Goal: Task Accomplishment & Management: Complete application form

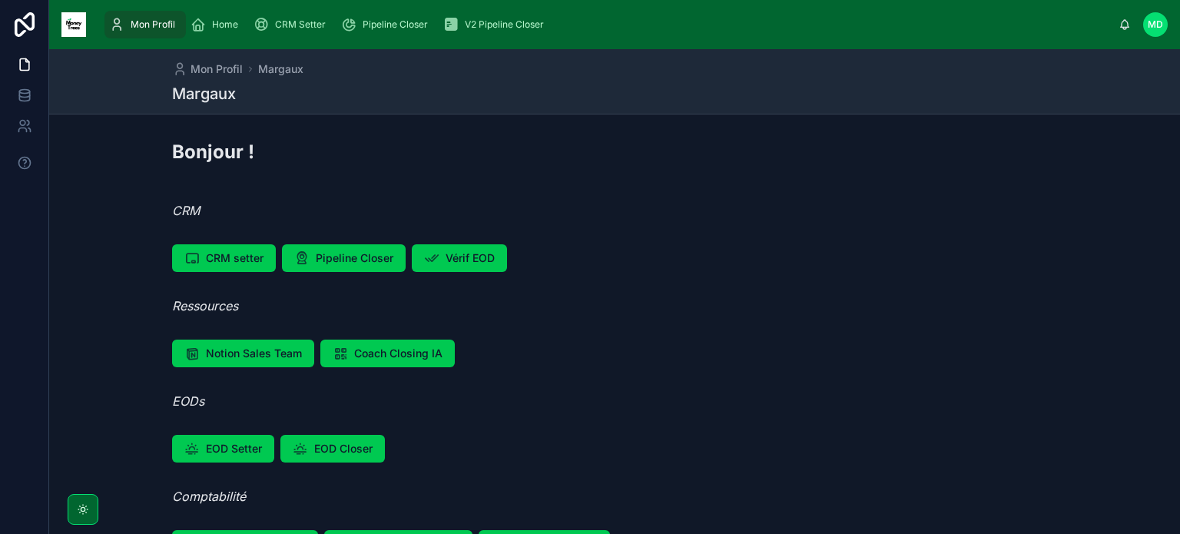
click at [406, 25] on span "Pipeline Closer" at bounding box center [394, 24] width 65 height 12
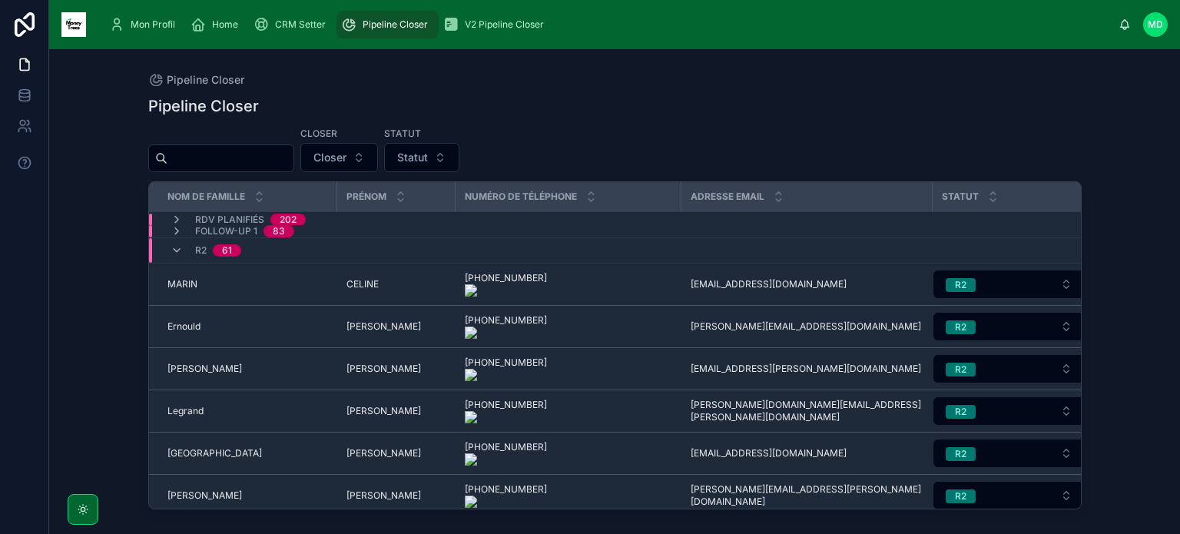
click at [293, 164] on input "text" at bounding box center [230, 158] width 126 height 22
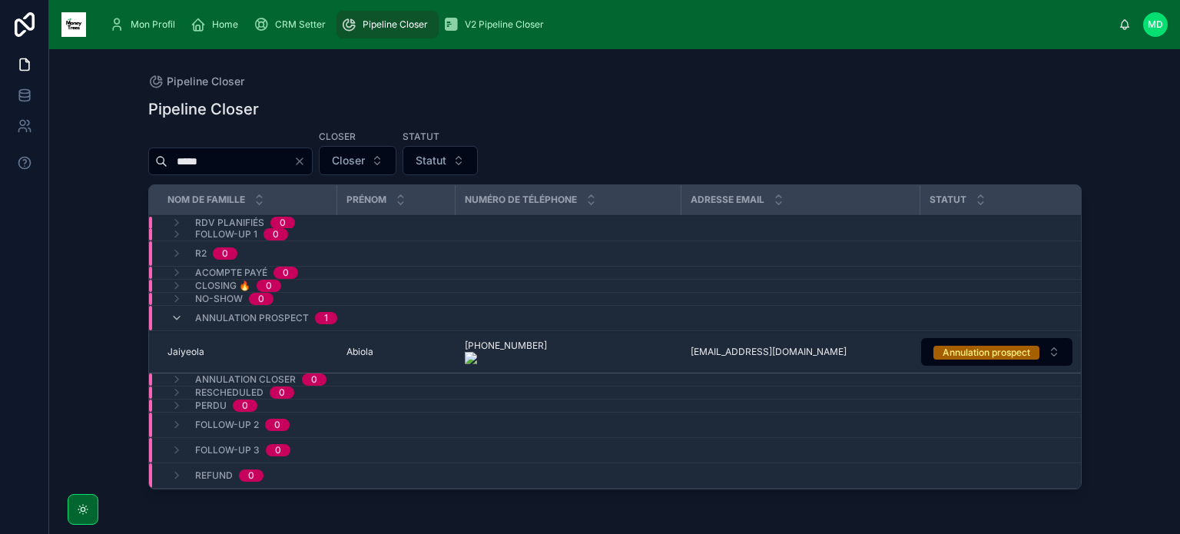
click at [657, 348] on div "[PHONE_NUMBER] [PHONE_NUMBER]" at bounding box center [568, 351] width 207 height 25
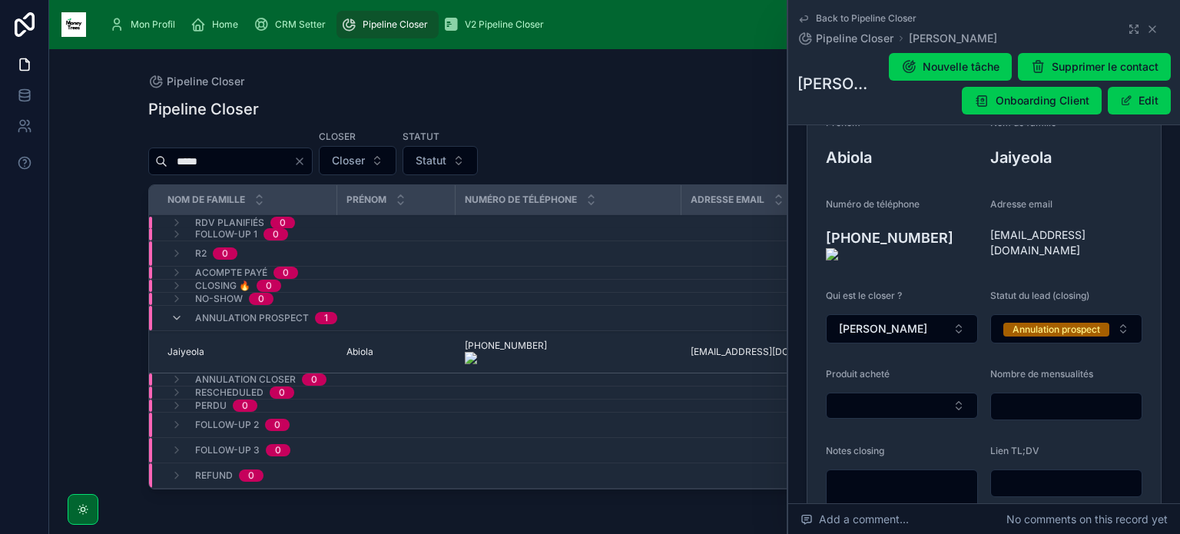
scroll to position [197, 0]
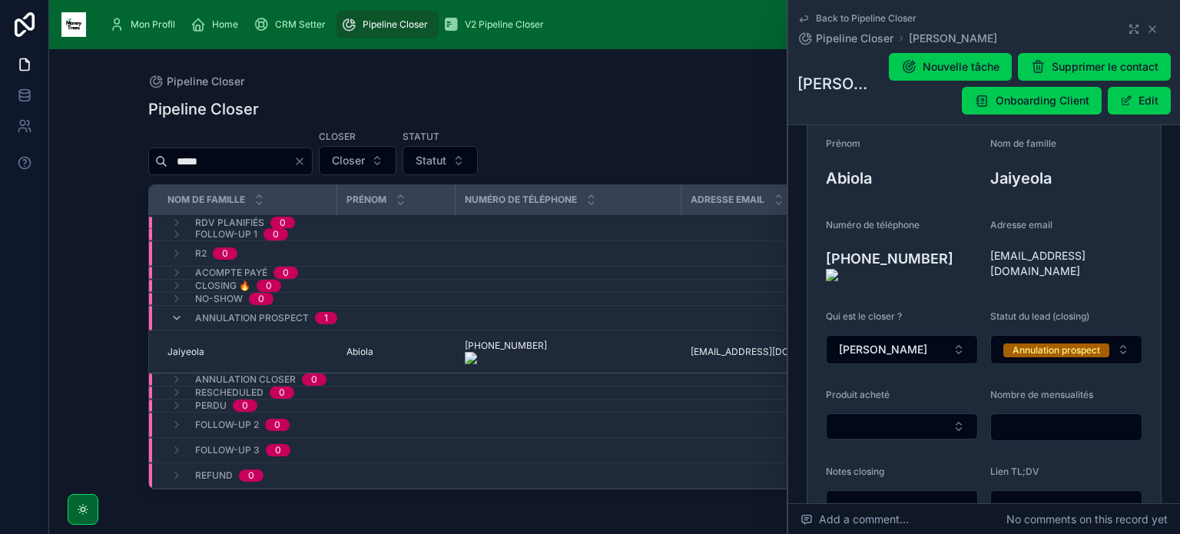
click at [1146, 27] on icon at bounding box center [1152, 29] width 12 height 12
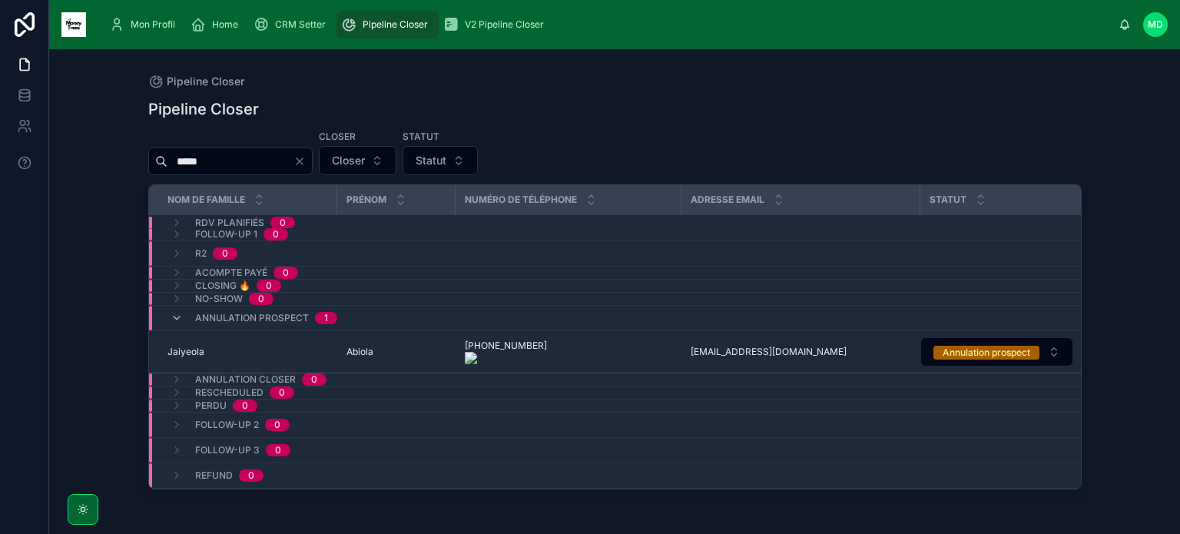
click at [194, 349] on span "Jaiyeola" at bounding box center [185, 352] width 37 height 12
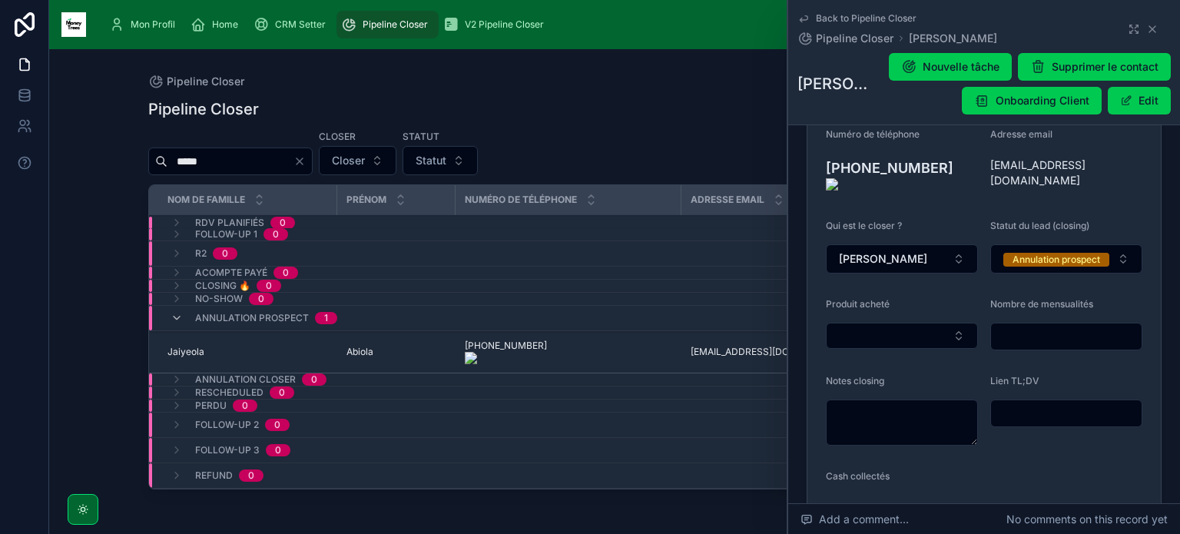
scroll to position [286, 0]
click at [954, 252] on button "[PERSON_NAME]" at bounding box center [902, 260] width 152 height 29
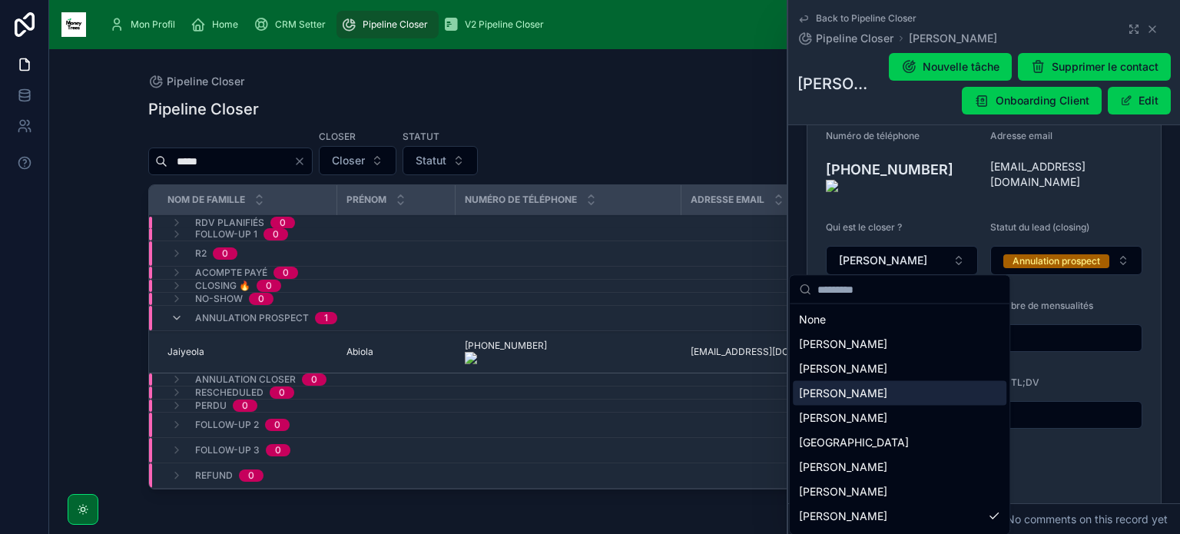
scroll to position [71, 0]
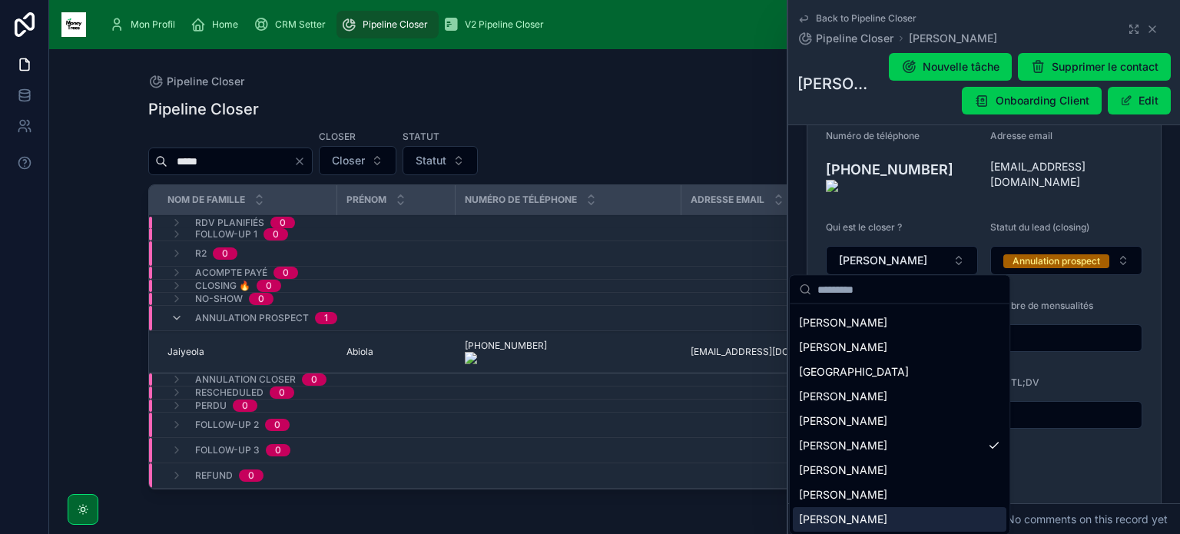
click at [859, 513] on span "[PERSON_NAME]" at bounding box center [843, 518] width 88 height 15
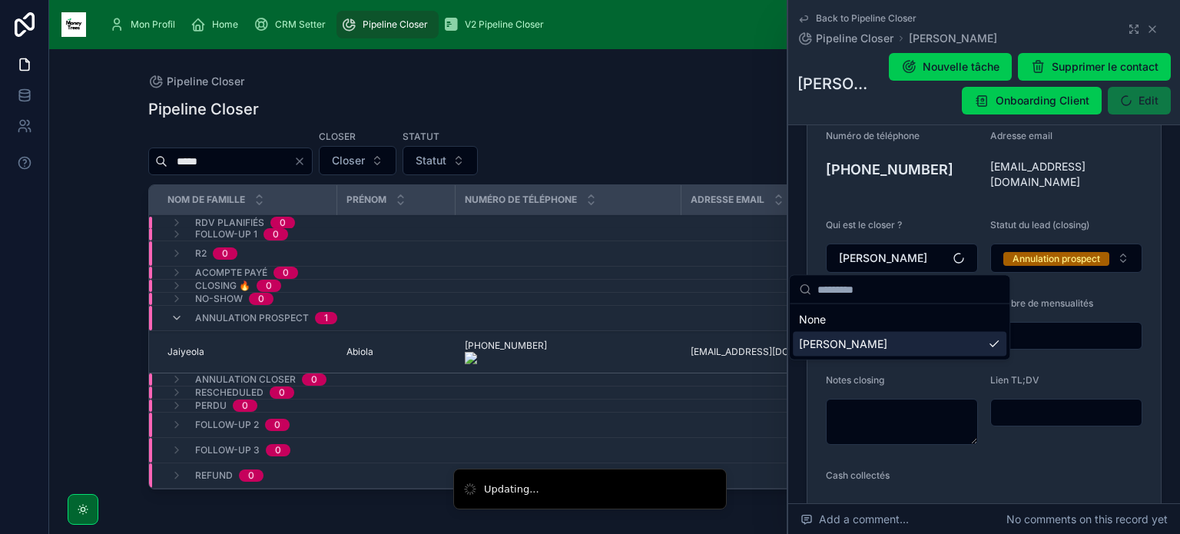
scroll to position [0, 0]
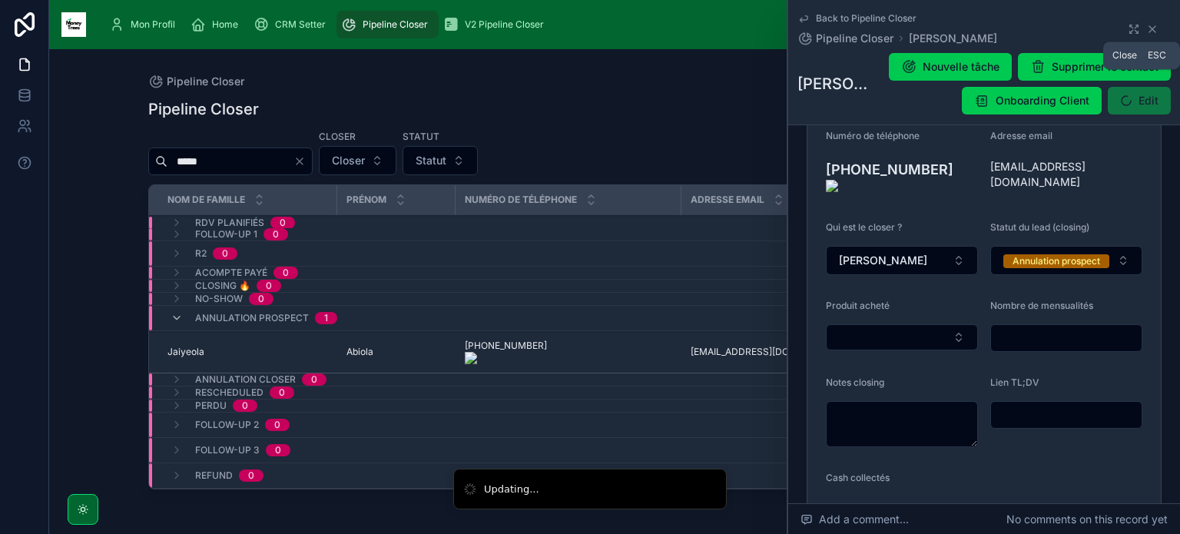
click at [1146, 30] on icon at bounding box center [1152, 29] width 12 height 12
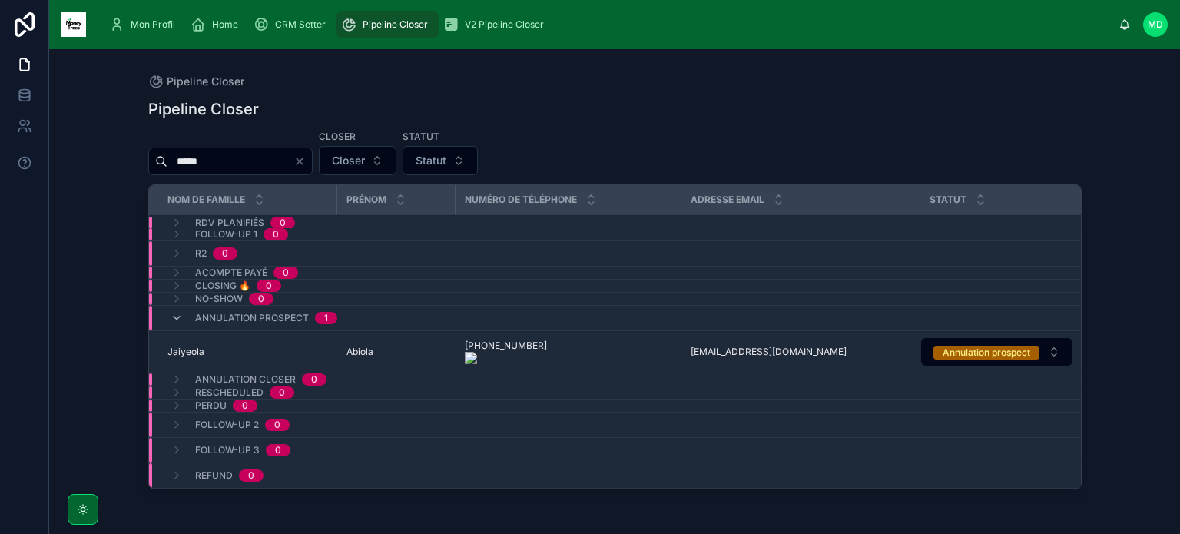
click at [175, 315] on icon at bounding box center [176, 318] width 12 height 12
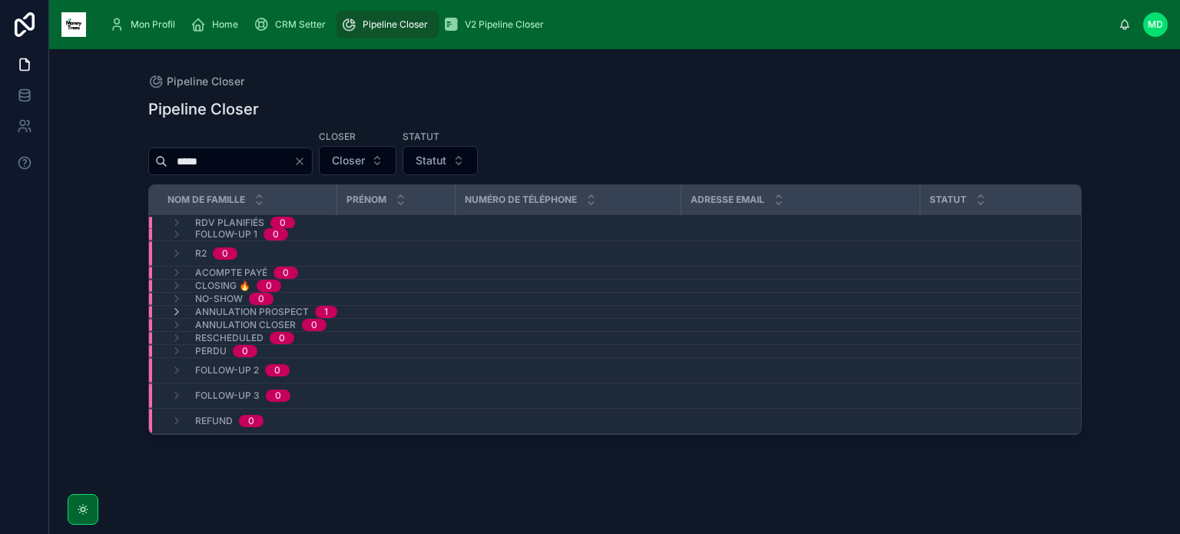
drag, startPoint x: 241, startPoint y: 155, endPoint x: 45, endPoint y: 113, distance: 200.3
click at [45, 113] on div "Mon Profil Home CRM Setter Pipeline Closer V2 Pipeline Closer MD [PERSON_NAME] …" at bounding box center [590, 267] width 1180 height 534
type input "*******"
click at [359, 323] on div "Annulation closer 1" at bounding box center [415, 325] width 532 height 12
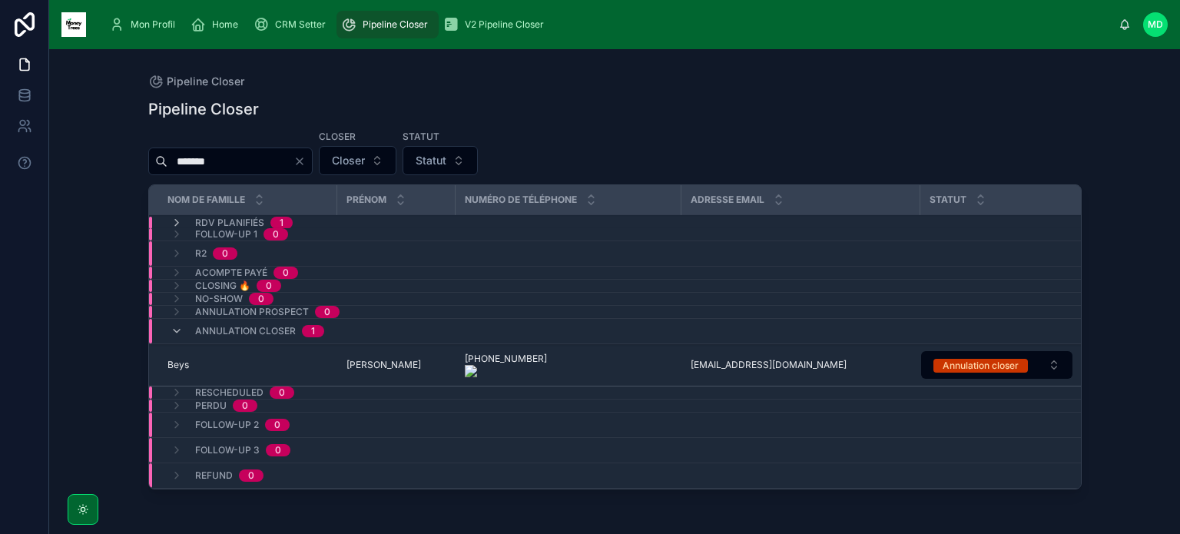
click at [178, 361] on span "Beys" at bounding box center [178, 365] width 22 height 12
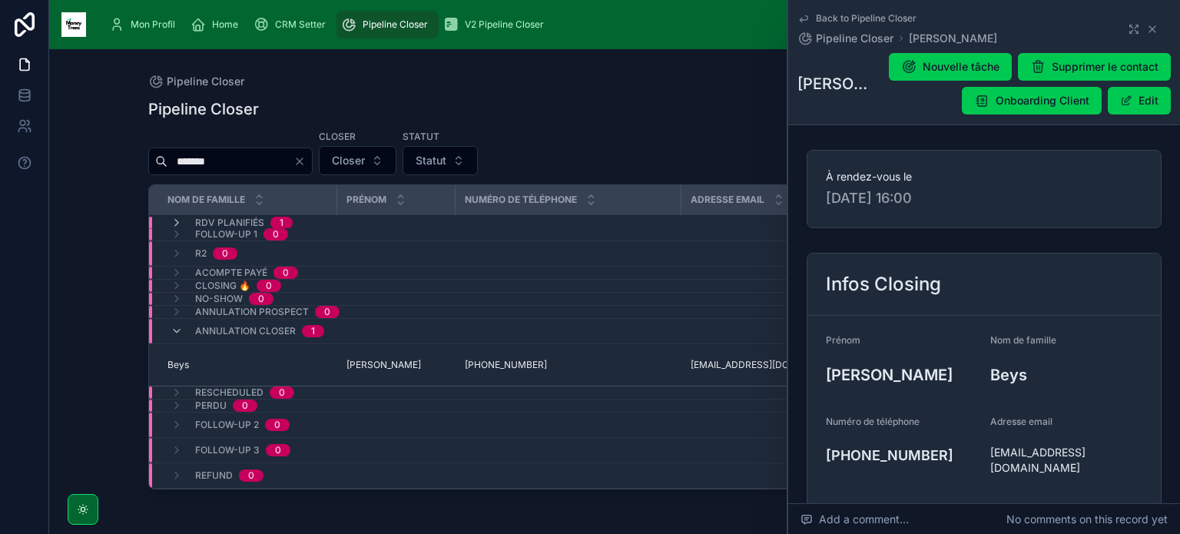
scroll to position [285, 0]
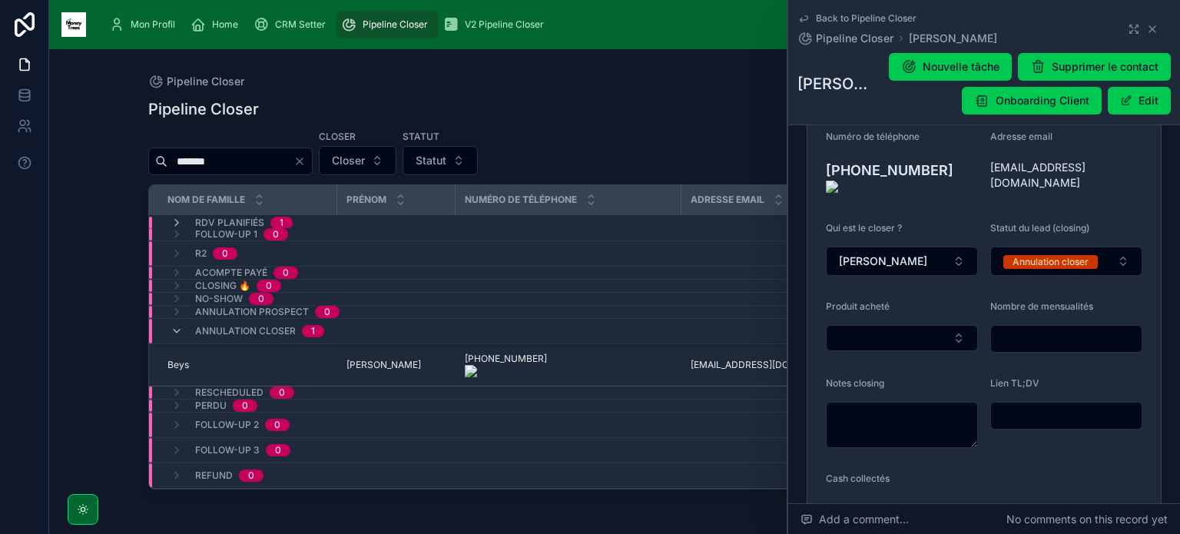
click at [879, 247] on button "[PERSON_NAME]" at bounding box center [902, 261] width 152 height 29
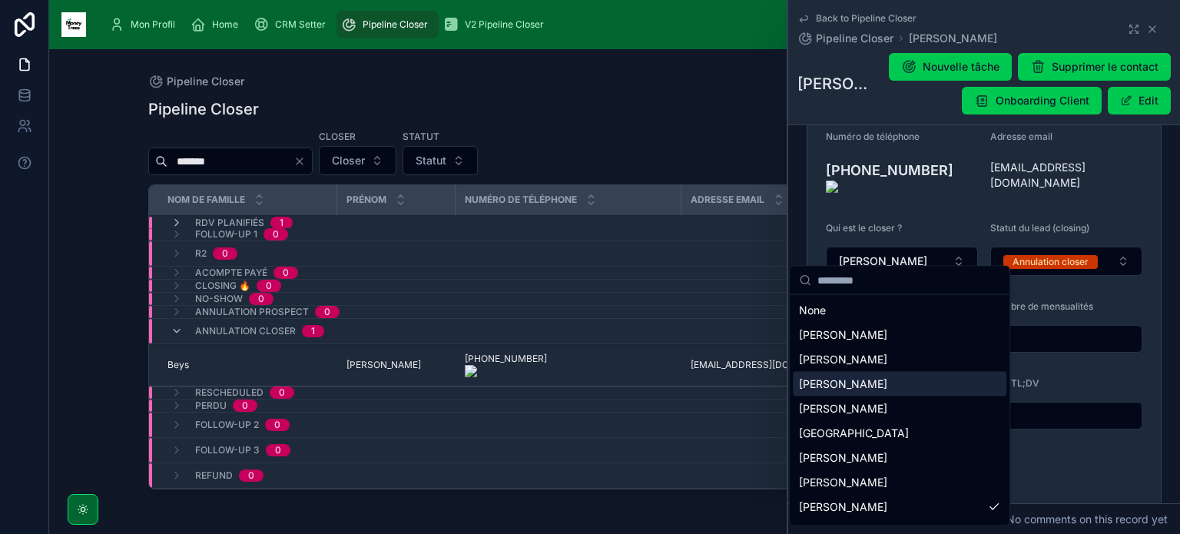
scroll to position [71, 0]
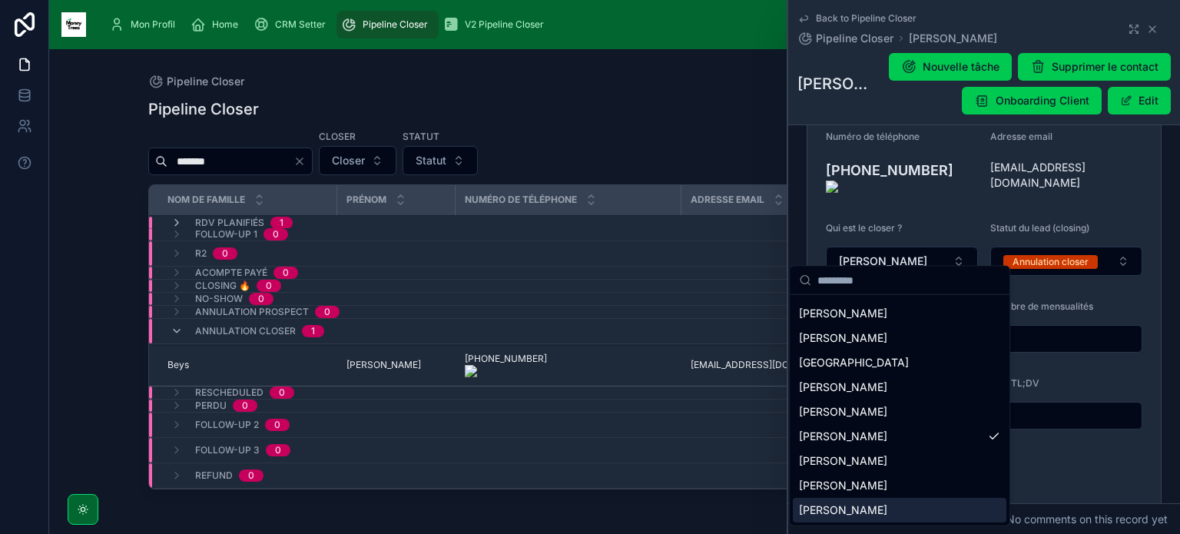
click at [833, 503] on span "[PERSON_NAME]" at bounding box center [843, 509] width 88 height 15
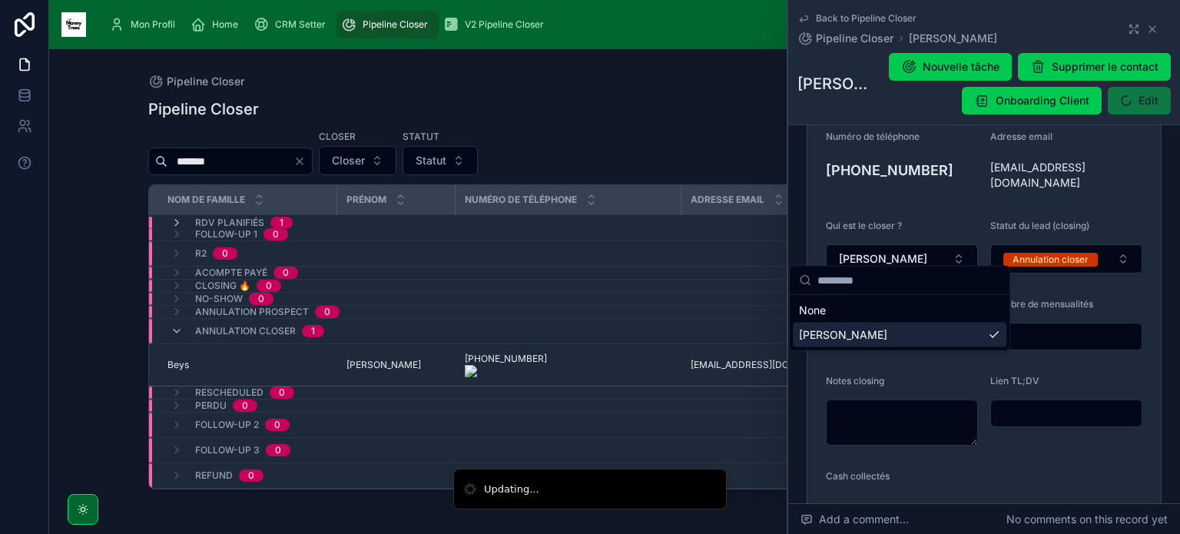
scroll to position [0, 0]
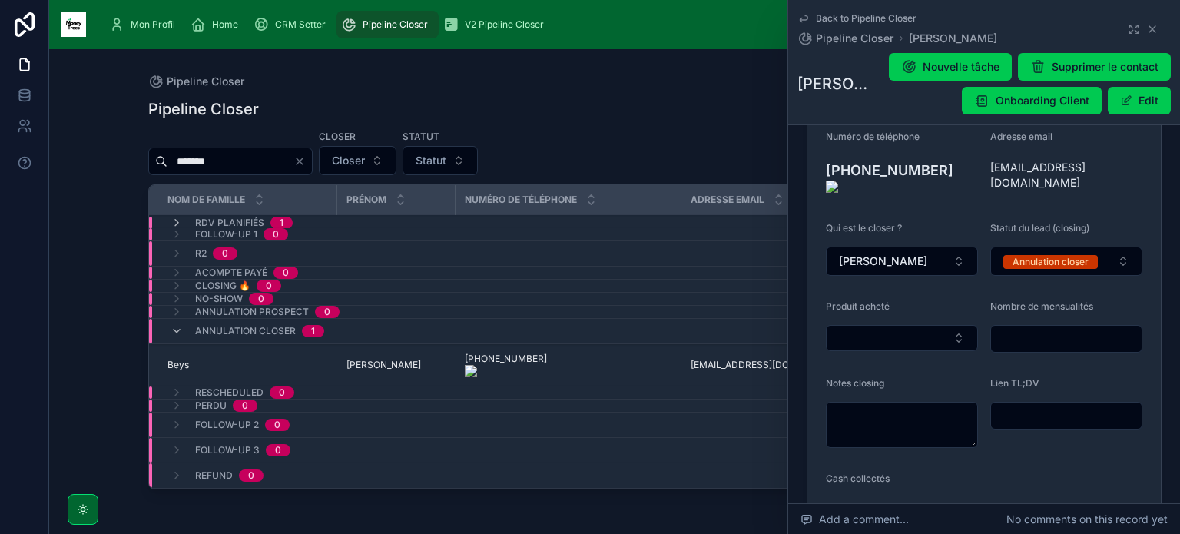
click at [1058, 256] on button "Annulation closer" at bounding box center [1066, 261] width 152 height 29
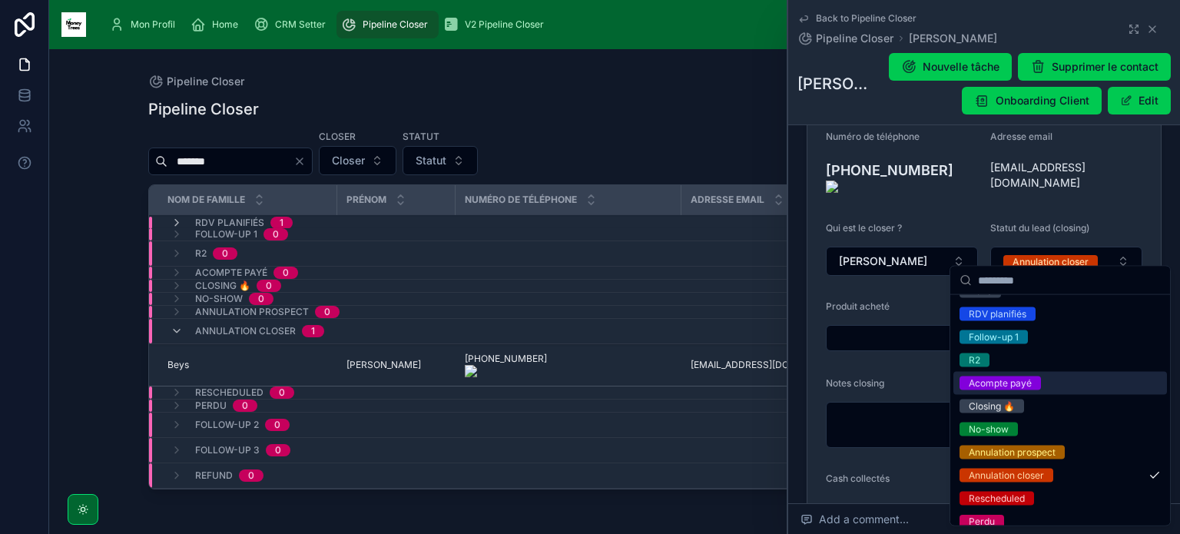
scroll to position [98, 0]
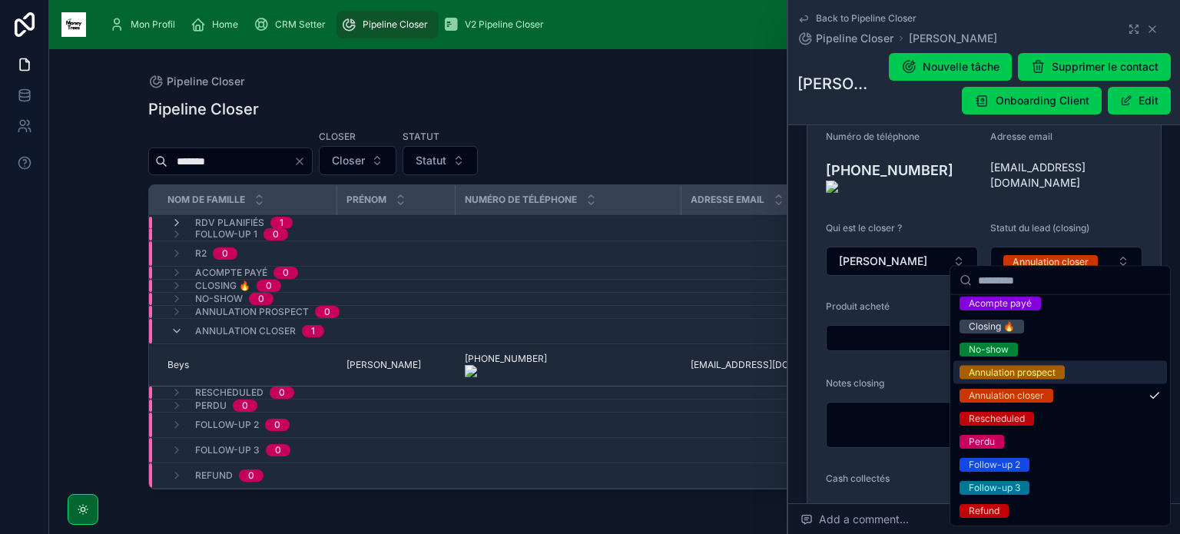
click at [1032, 371] on div "Annulation prospect" at bounding box center [1011, 373] width 87 height 14
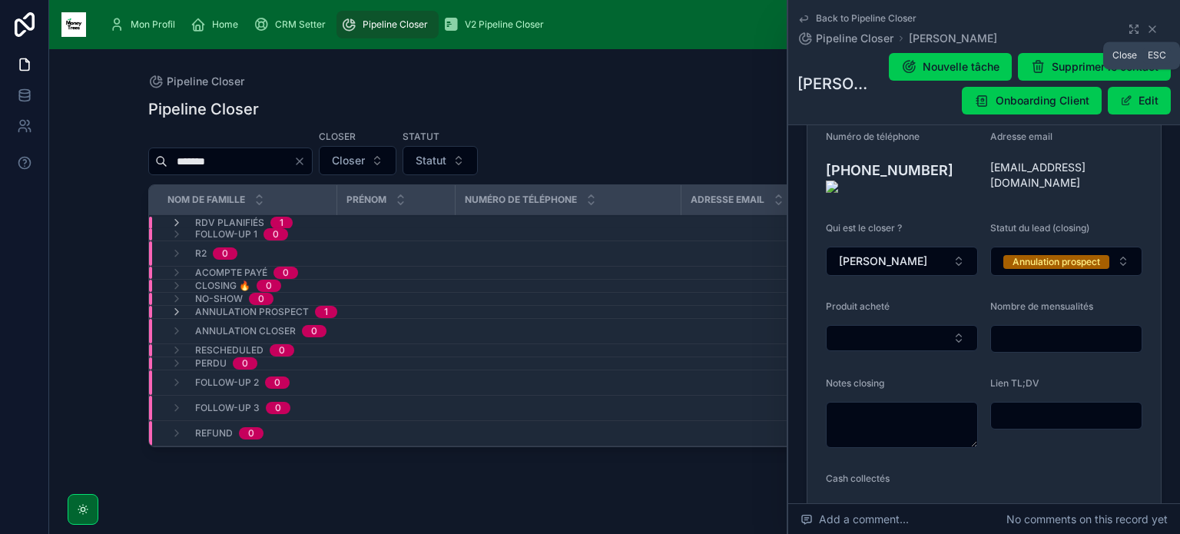
click at [1148, 30] on icon at bounding box center [1152, 29] width 12 height 12
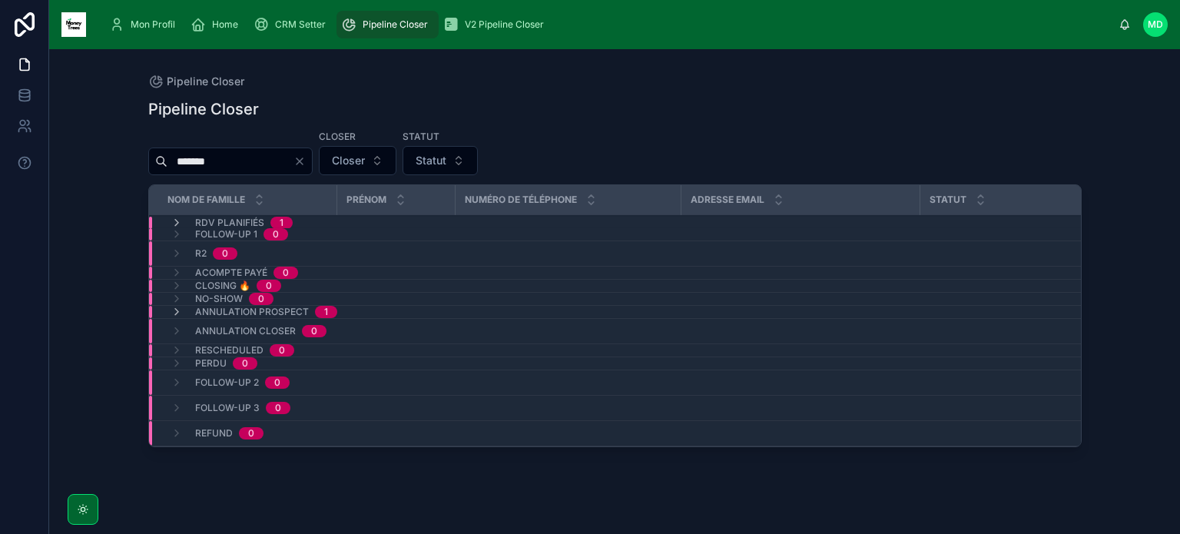
click at [306, 162] on icon "Clear" at bounding box center [299, 161] width 12 height 12
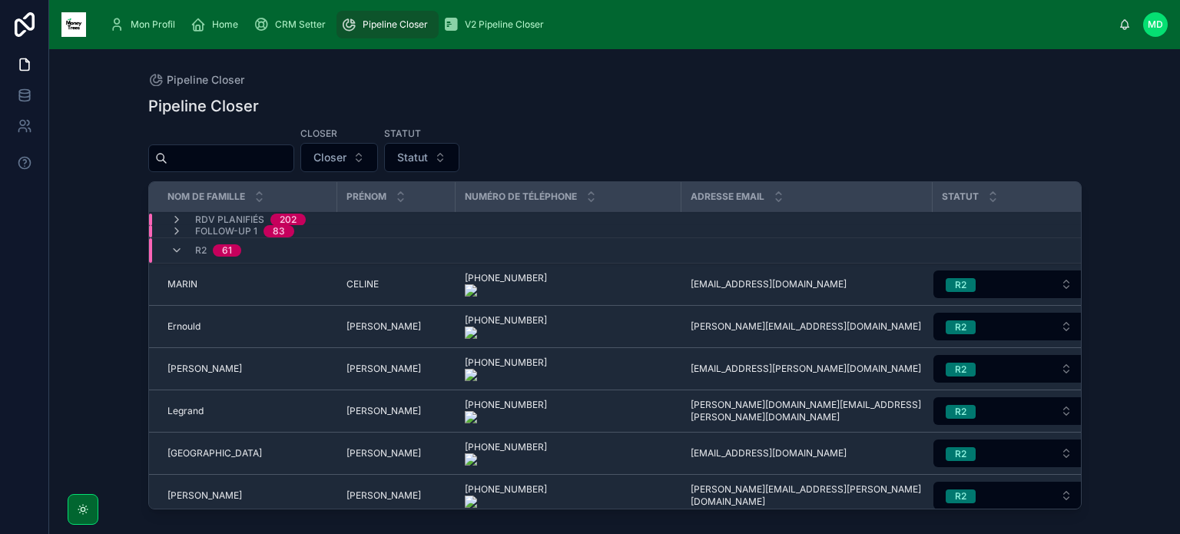
click at [174, 250] on icon at bounding box center [176, 250] width 12 height 12
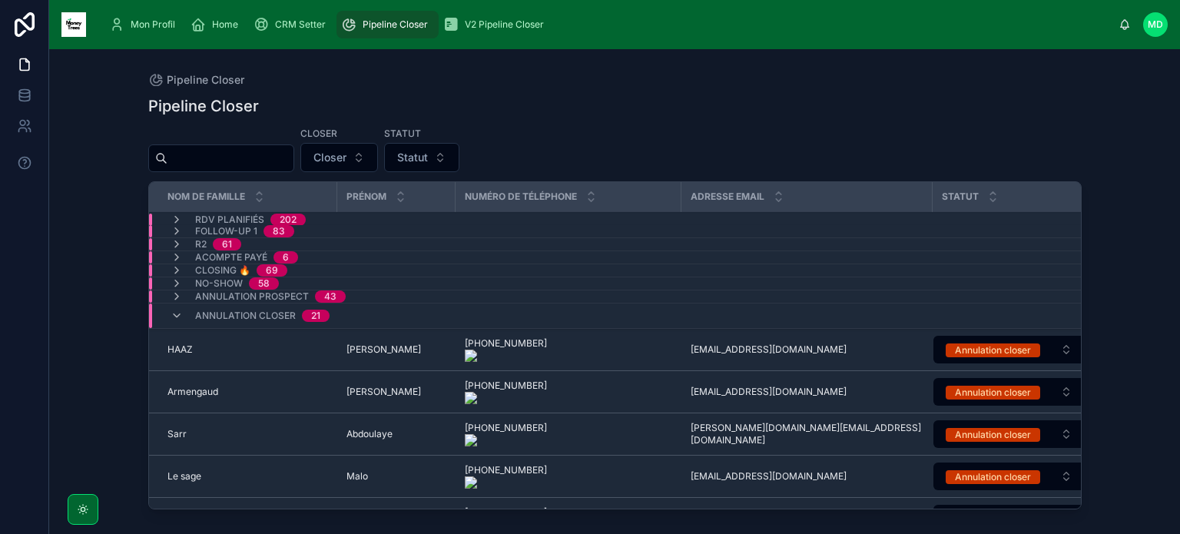
click at [180, 314] on icon at bounding box center [176, 315] width 12 height 12
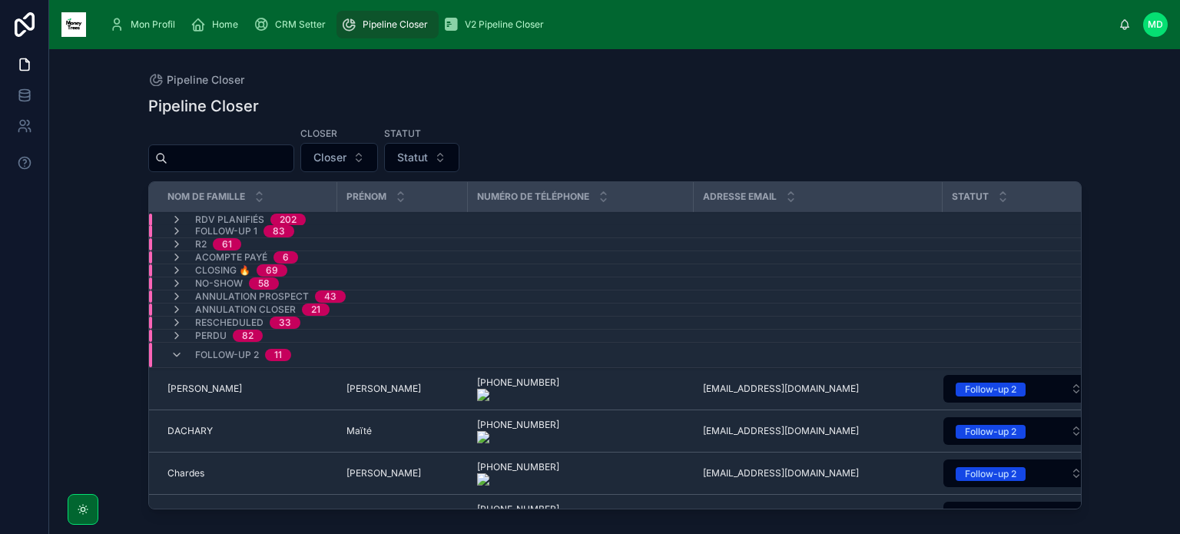
click at [179, 355] on icon at bounding box center [176, 355] width 12 height 12
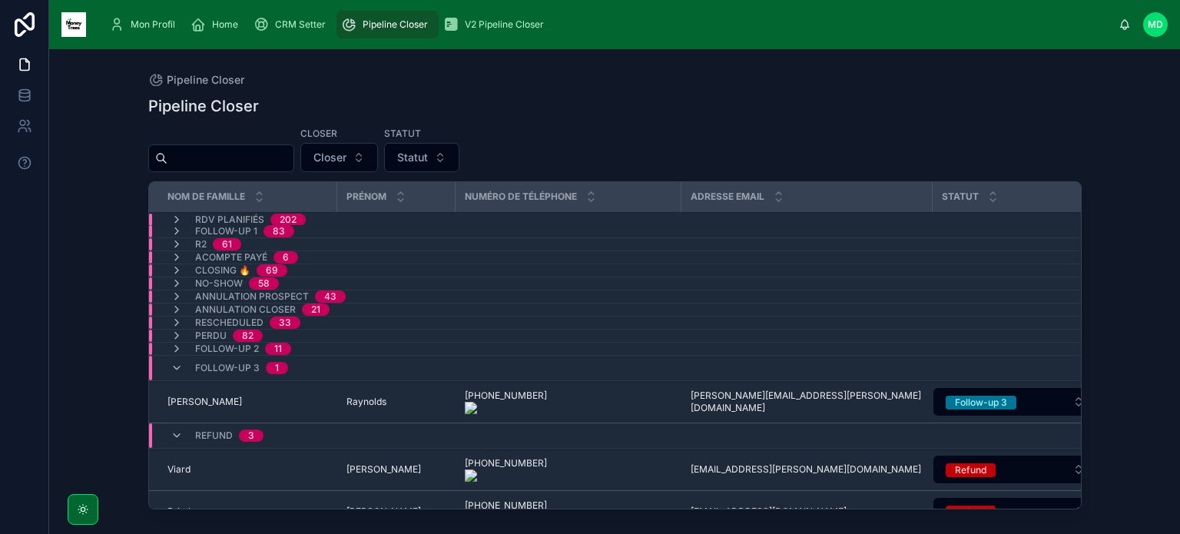
click at [177, 368] on icon at bounding box center [176, 368] width 12 height 12
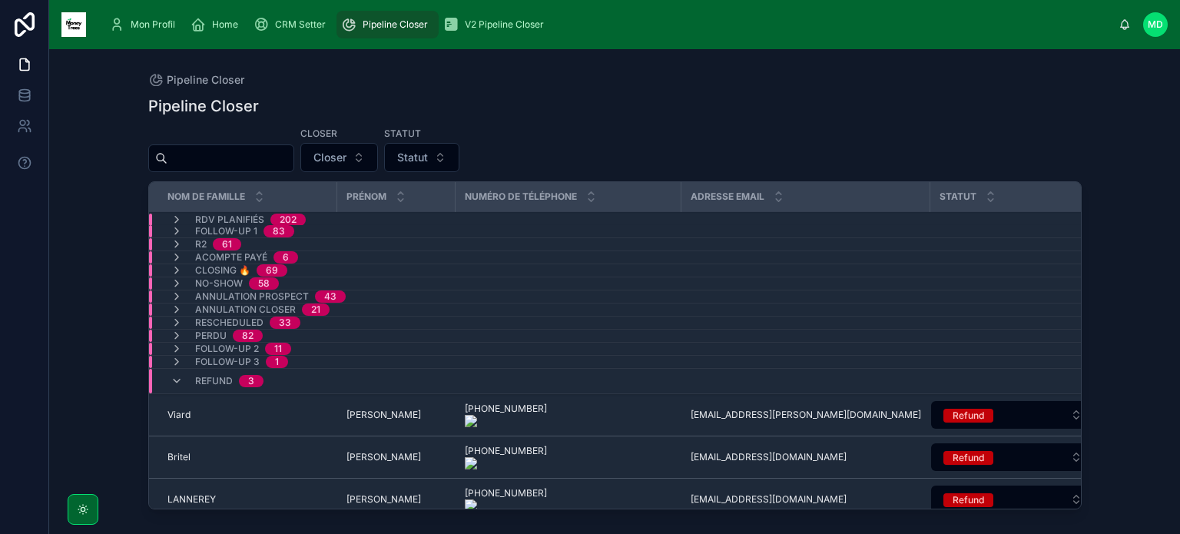
click at [182, 385] on div "Refund 3" at bounding box center [216, 381] width 93 height 25
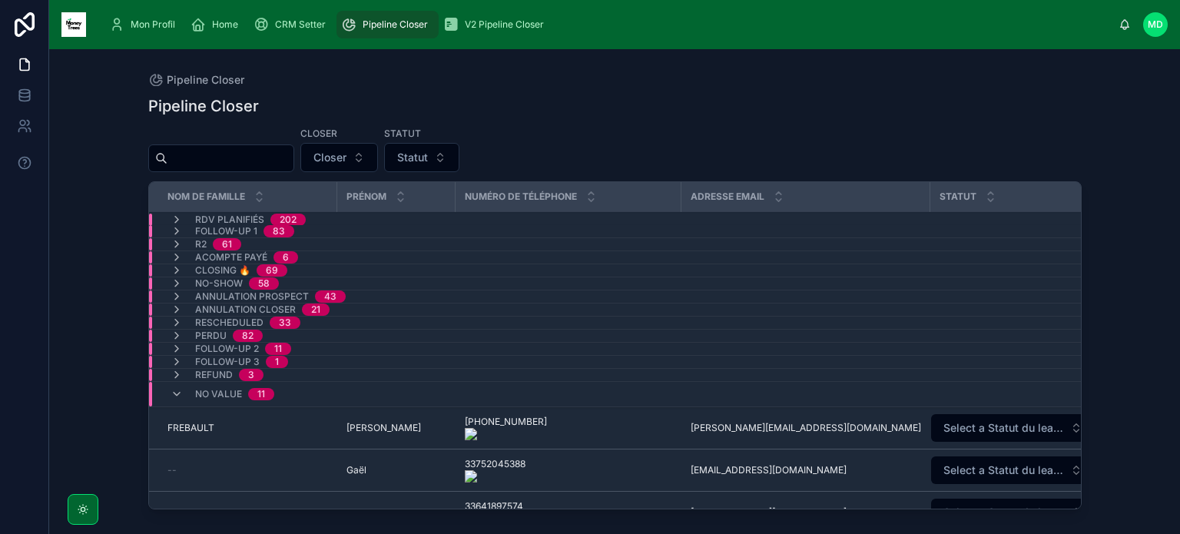
click at [178, 388] on icon at bounding box center [176, 394] width 12 height 12
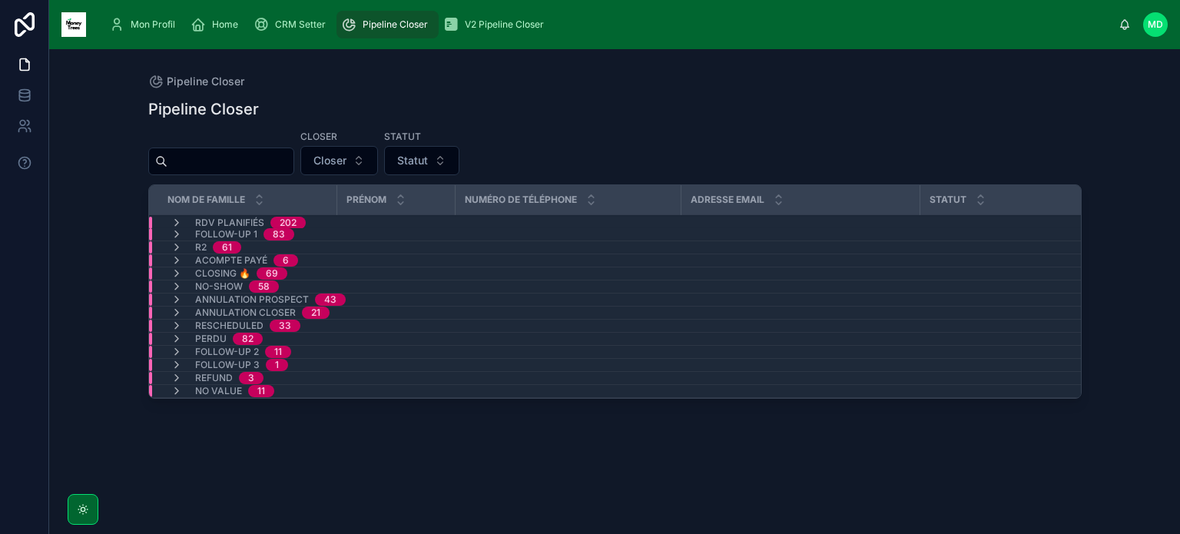
click at [157, 15] on div "Mon Profil" at bounding box center [145, 24] width 72 height 25
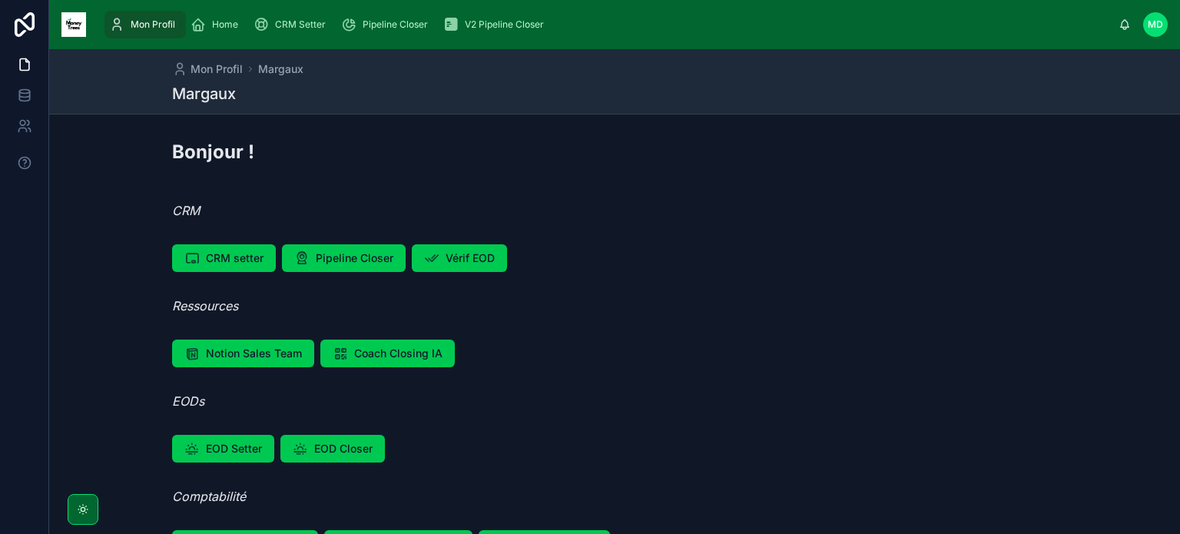
click at [488, 254] on span "Vérif EOD" at bounding box center [469, 257] width 49 height 15
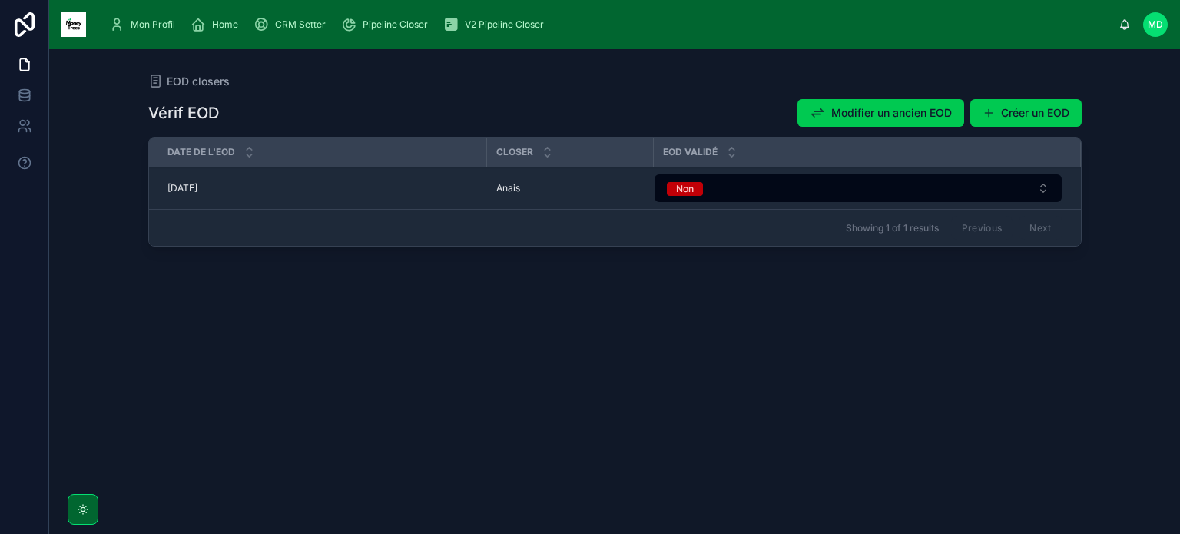
click at [197, 187] on span "[DATE]" at bounding box center [182, 188] width 30 height 12
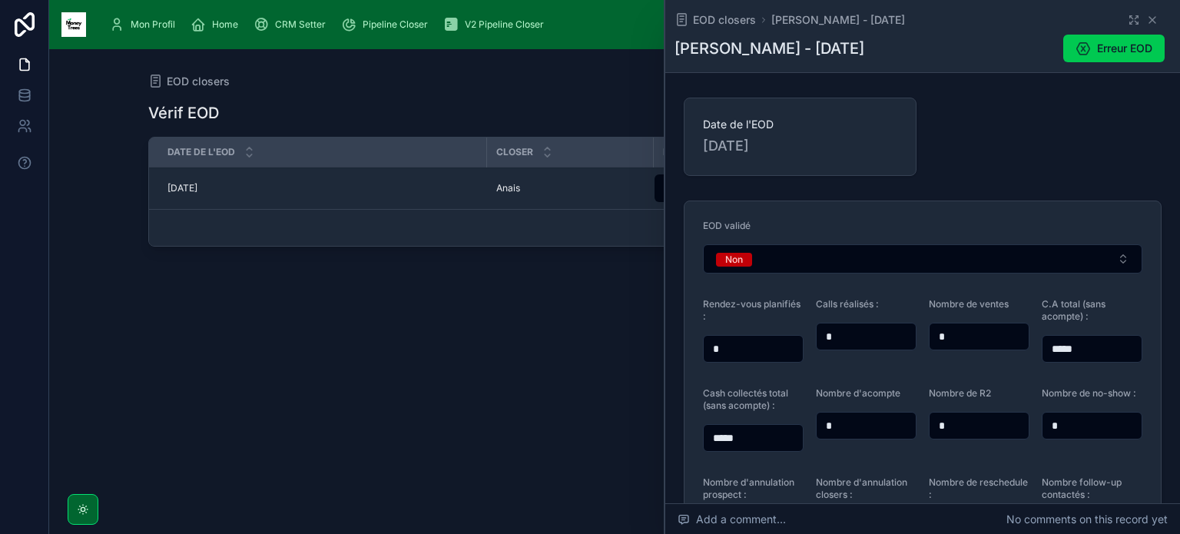
click at [1079, 48] on icon at bounding box center [1082, 48] width 15 height 15
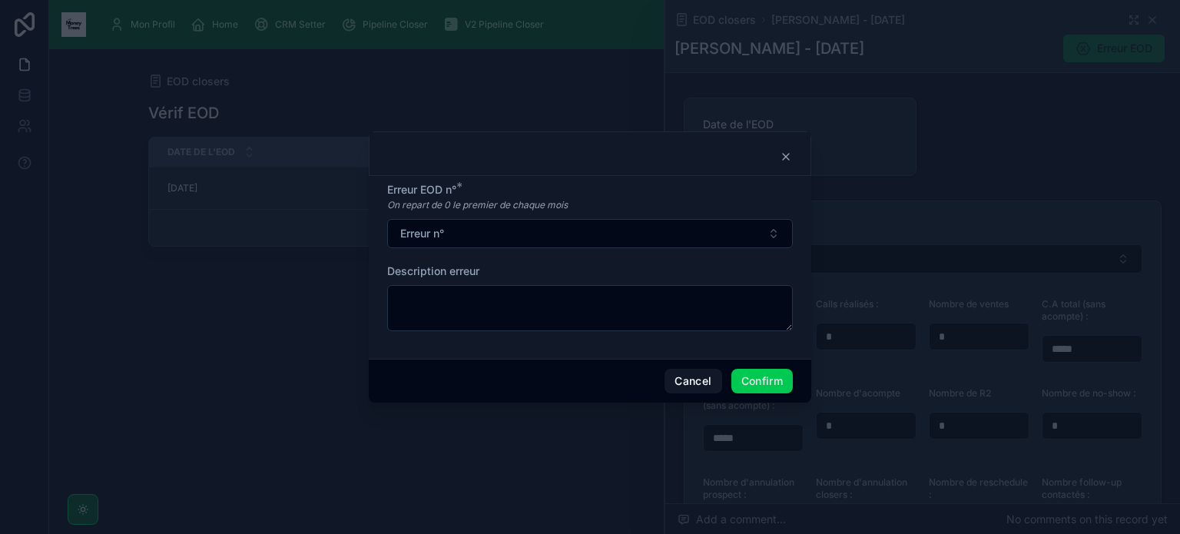
click at [590, 229] on button "Erreur n°" at bounding box center [589, 233] width 405 height 29
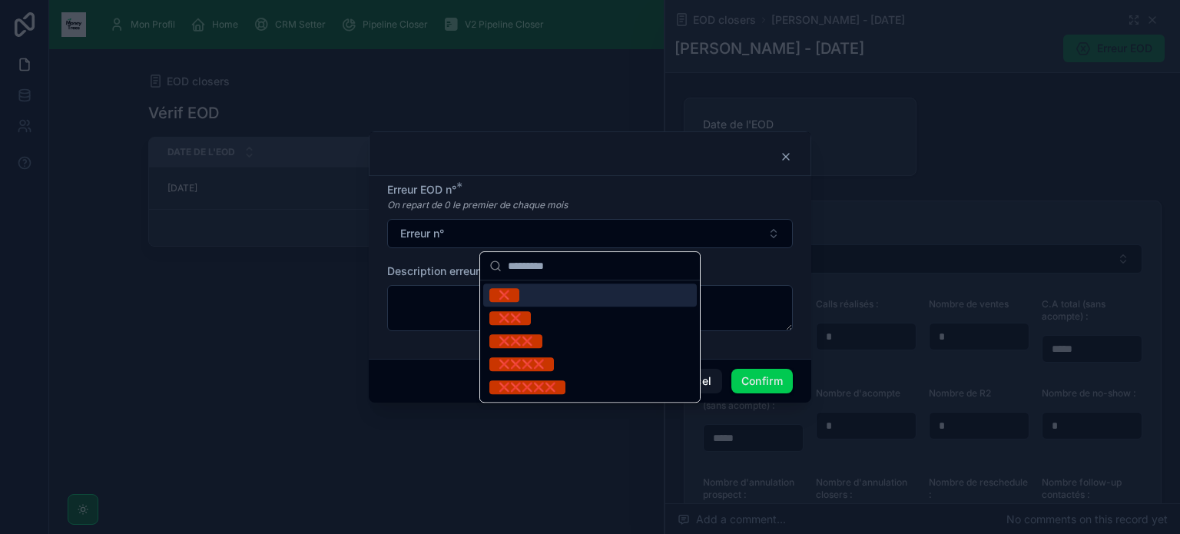
click at [534, 295] on div "❌" at bounding box center [589, 294] width 213 height 23
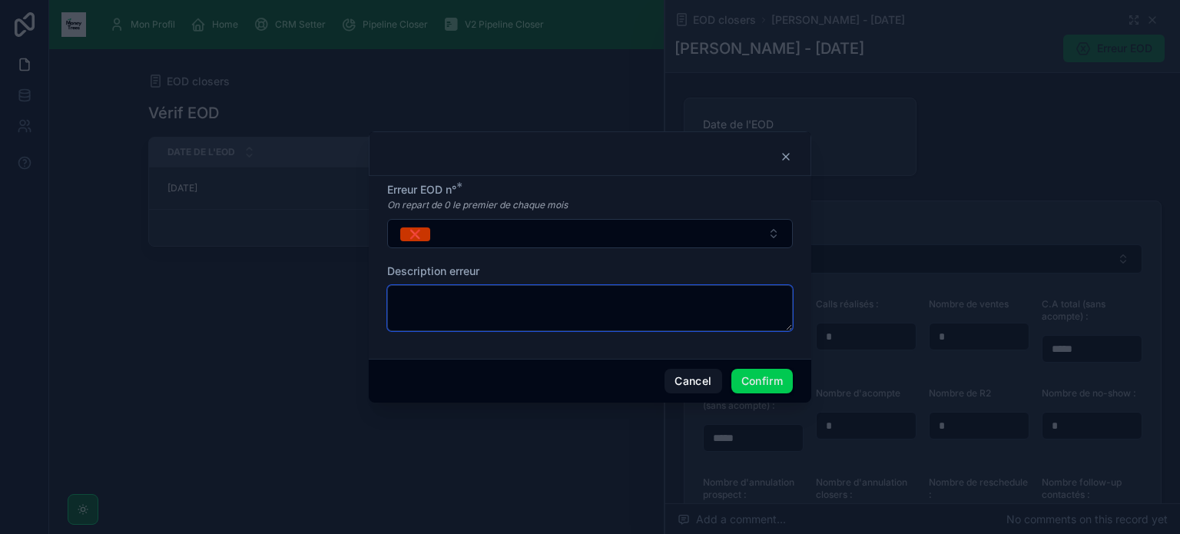
click at [531, 303] on textarea at bounding box center [589, 308] width 405 height 46
type textarea "**********"
click at [771, 377] on button "Confirm" at bounding box center [761, 381] width 61 height 25
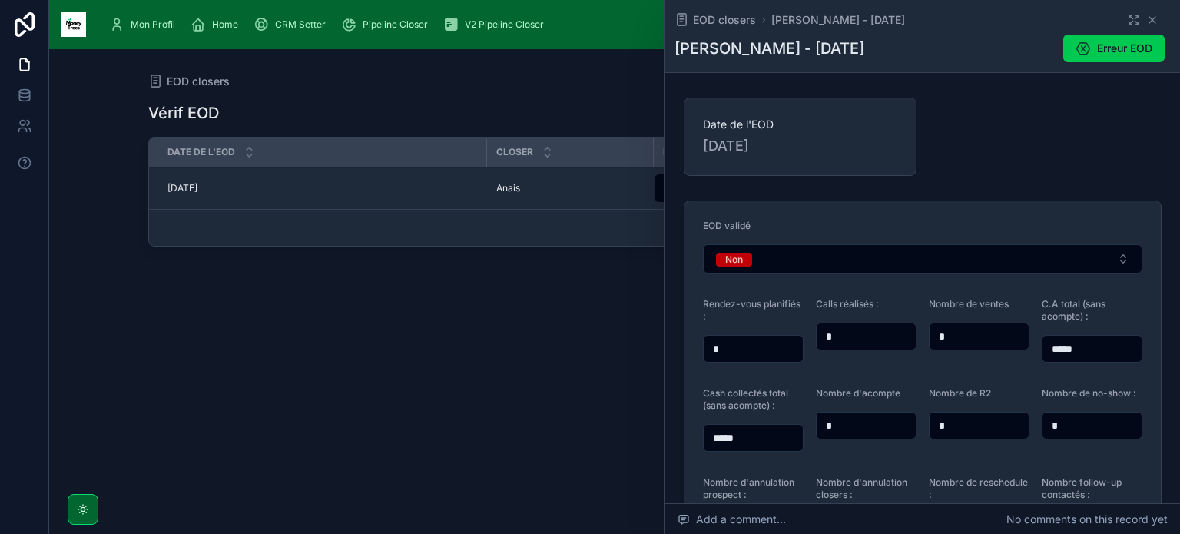
click at [755, 350] on input "*" at bounding box center [752, 349] width 99 height 22
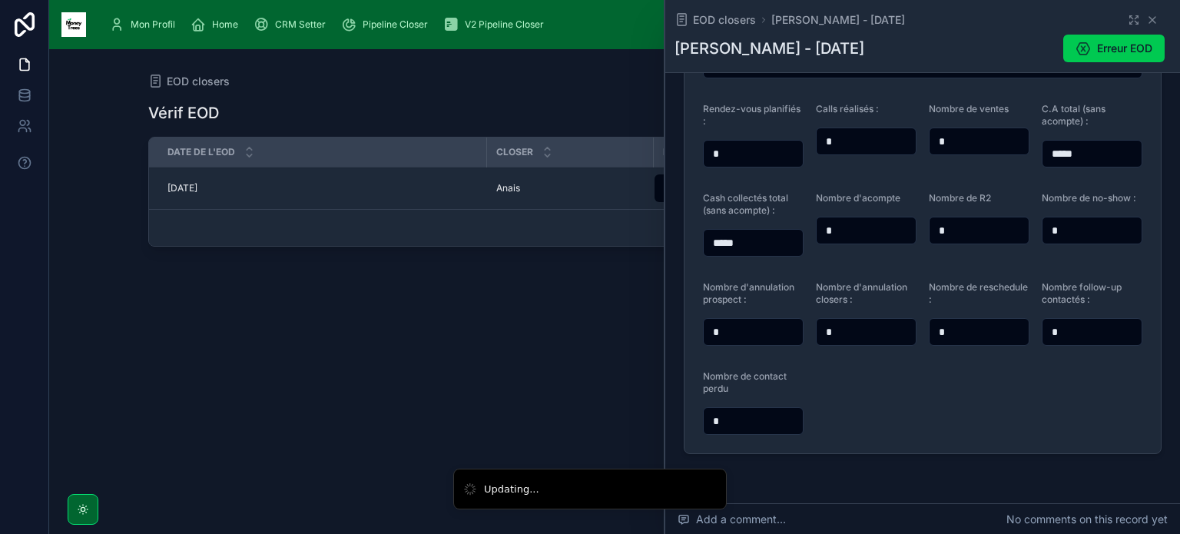
scroll to position [196, 0]
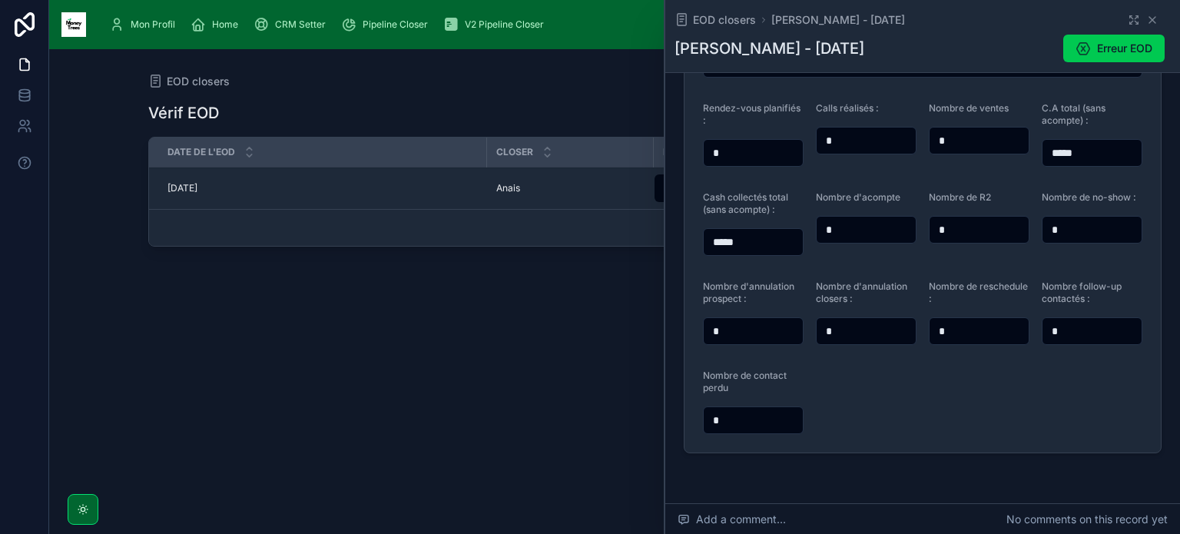
type input "*"
click at [900, 263] on form "EOD validé Non Rendez-vous planifiés : * Calls réalisés : * Nombre de ventes * …" at bounding box center [922, 228] width 476 height 447
click at [1108, 226] on input "*" at bounding box center [1091, 230] width 99 height 22
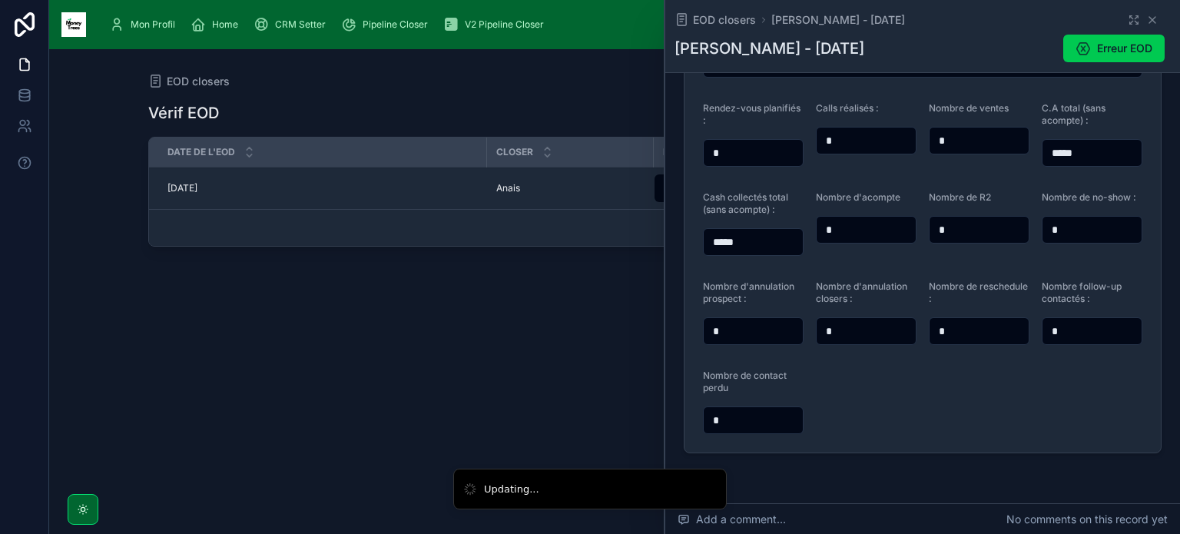
type input "*"
click at [765, 340] on input "*" at bounding box center [752, 331] width 99 height 22
type input "*"
click at [852, 334] on input "*" at bounding box center [865, 331] width 99 height 22
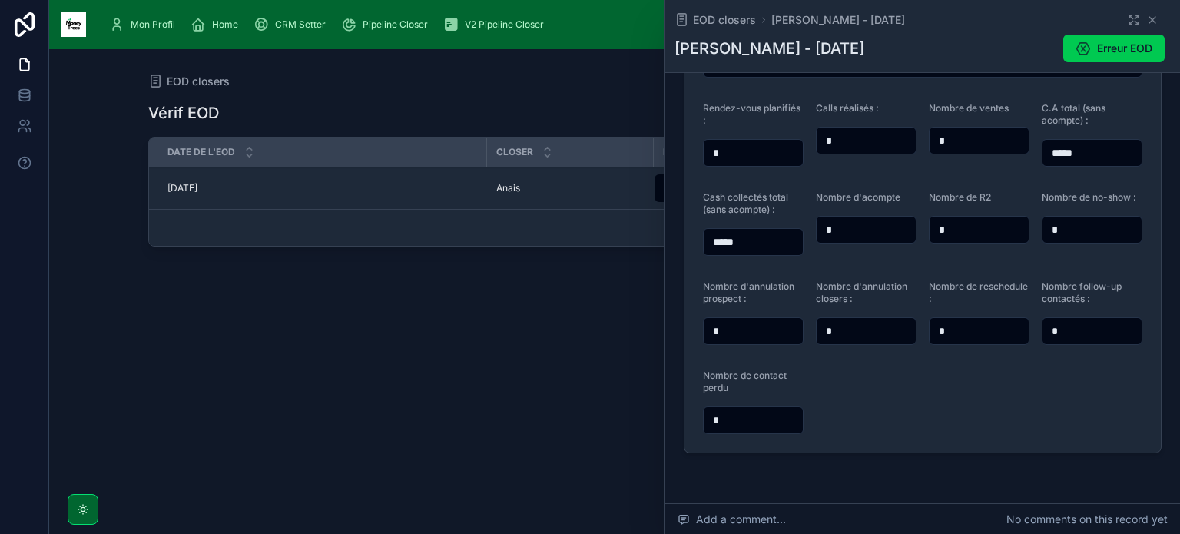
type input "*"
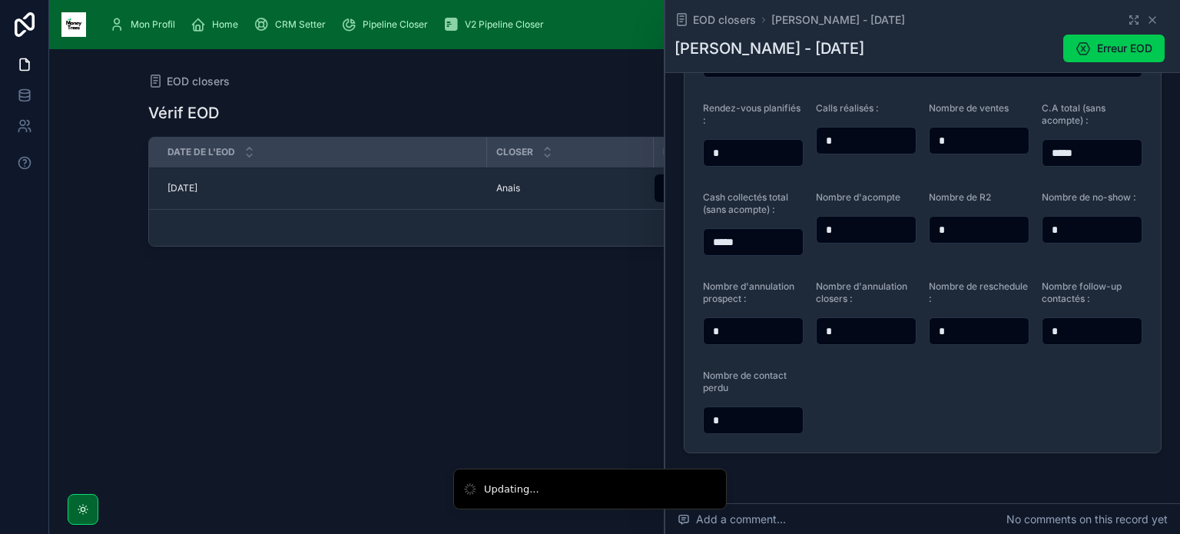
type input "*"
click at [862, 382] on form "EOD validé Non Rendez-vous planifiés : * Calls réalisés : * Nombre de ventes * …" at bounding box center [922, 228] width 476 height 447
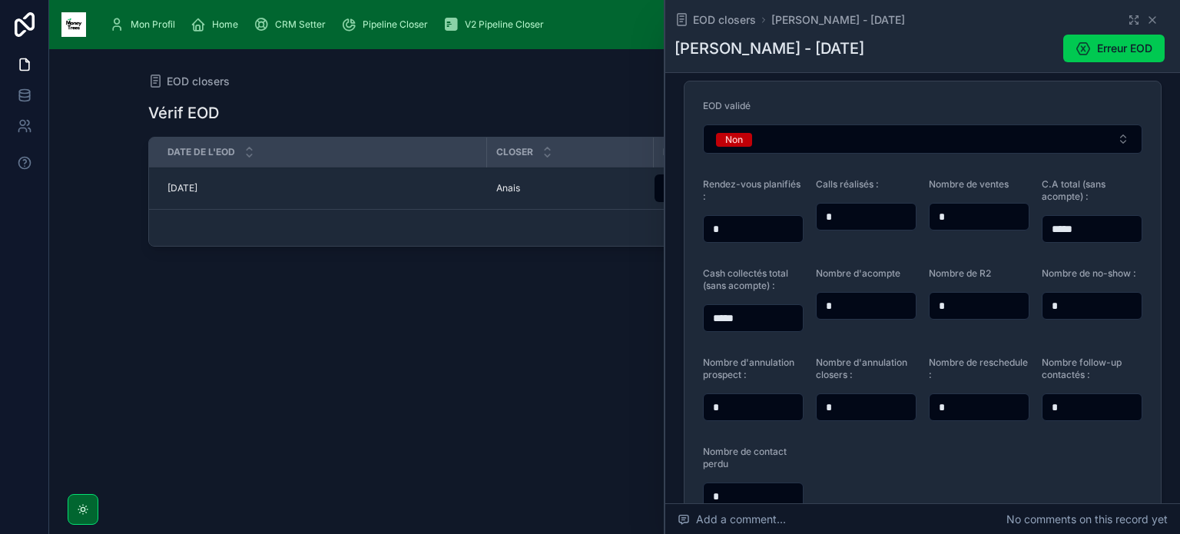
scroll to position [118, 0]
click at [864, 127] on button "Non" at bounding box center [922, 140] width 439 height 29
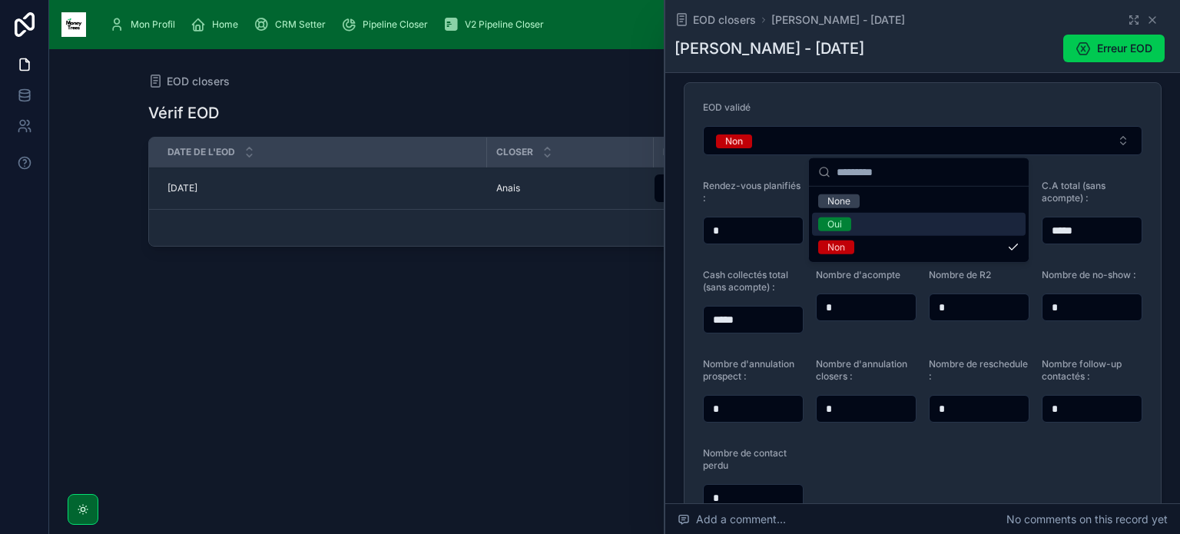
click at [849, 222] on span "Oui" at bounding box center [834, 224] width 33 height 14
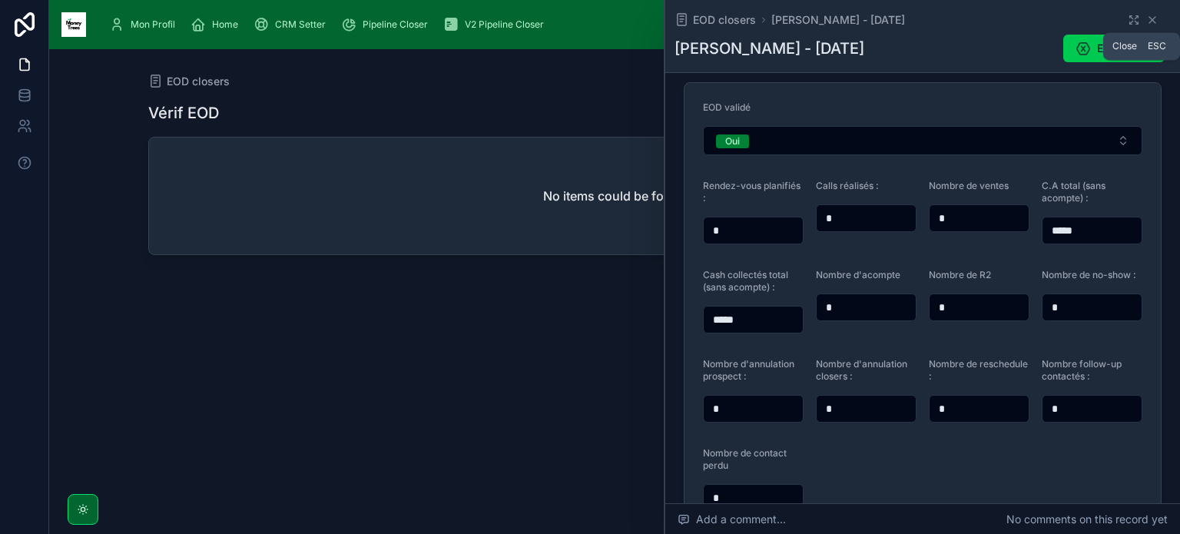
click at [1149, 18] on icon at bounding box center [1152, 20] width 6 height 6
